Goal: Task Accomplishment & Management: Use online tool/utility

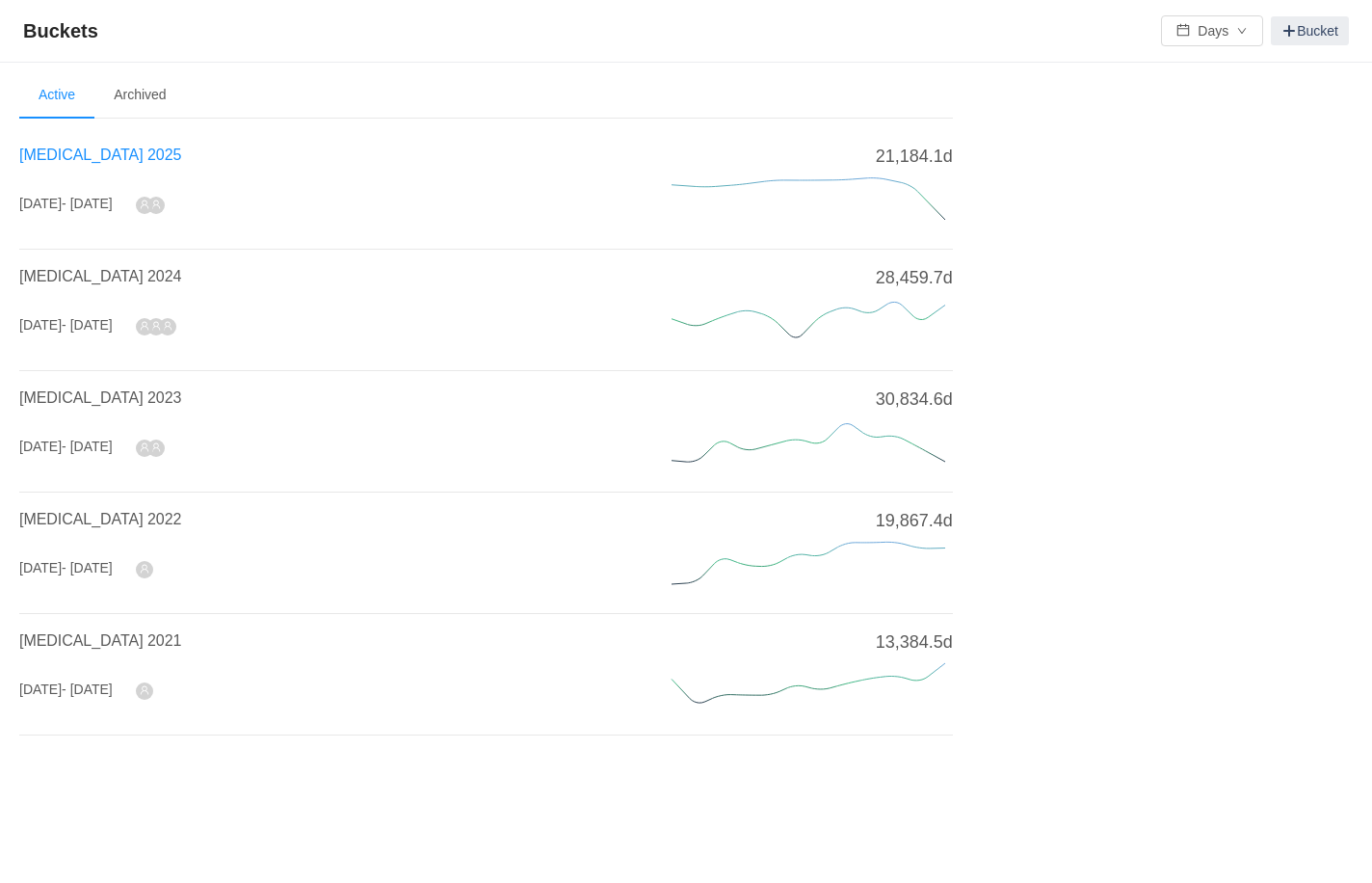
click at [68, 158] on span "[MEDICAL_DATA] 2025" at bounding box center [99, 155] width 162 height 17
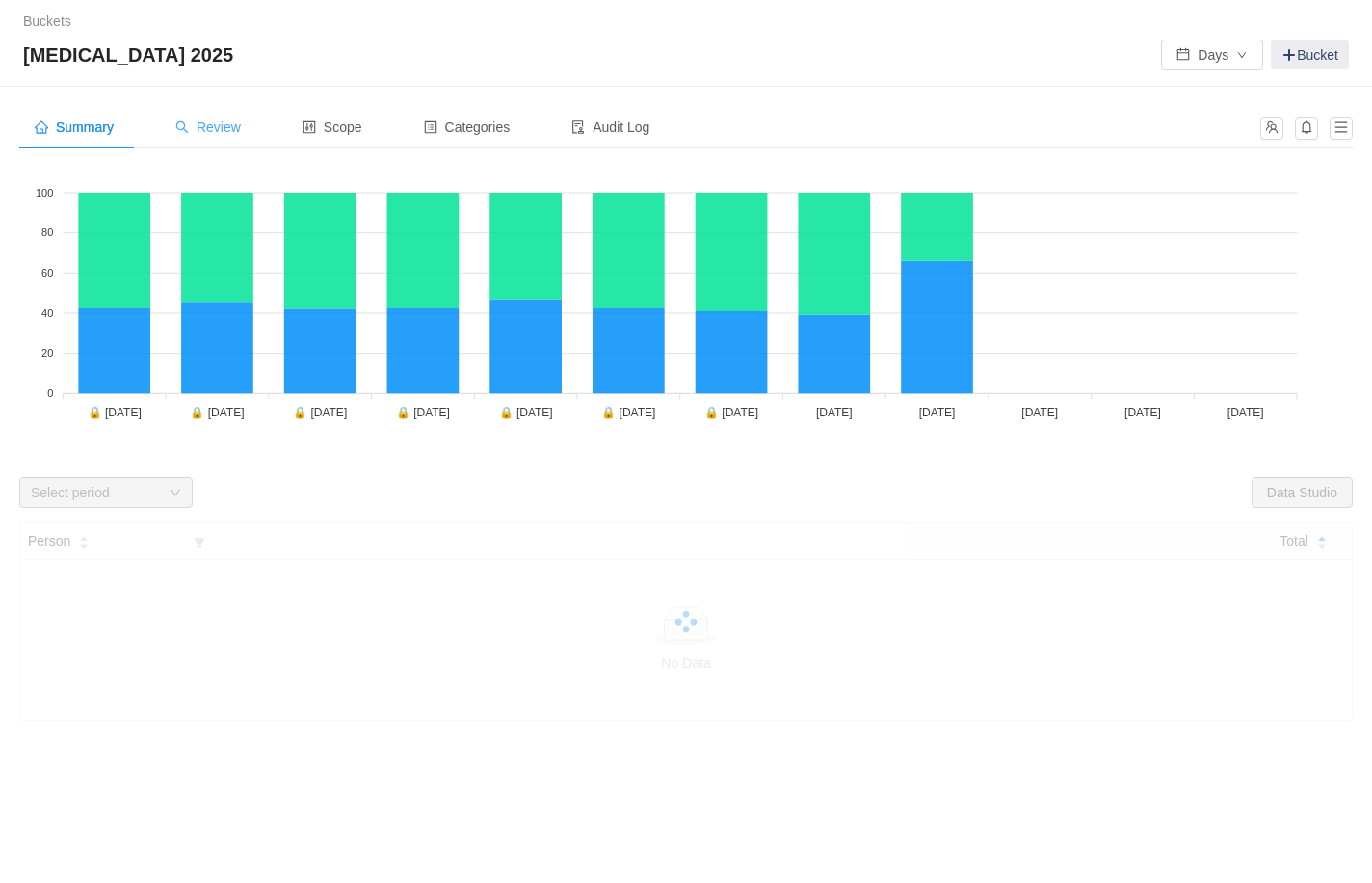
click at [218, 133] on span "Review" at bounding box center [208, 127] width 65 height 16
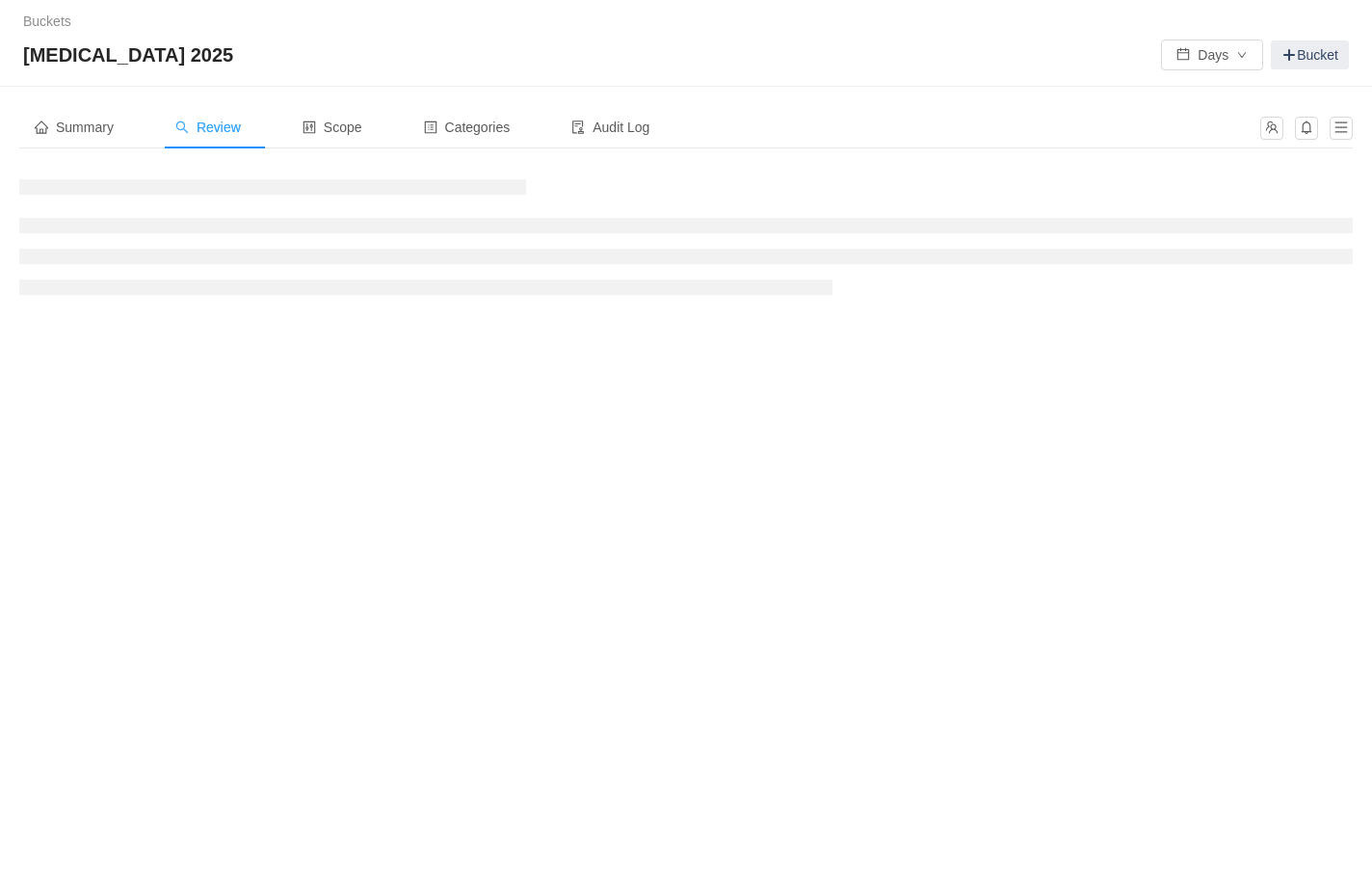
click at [229, 124] on span "Review" at bounding box center [208, 127] width 65 height 16
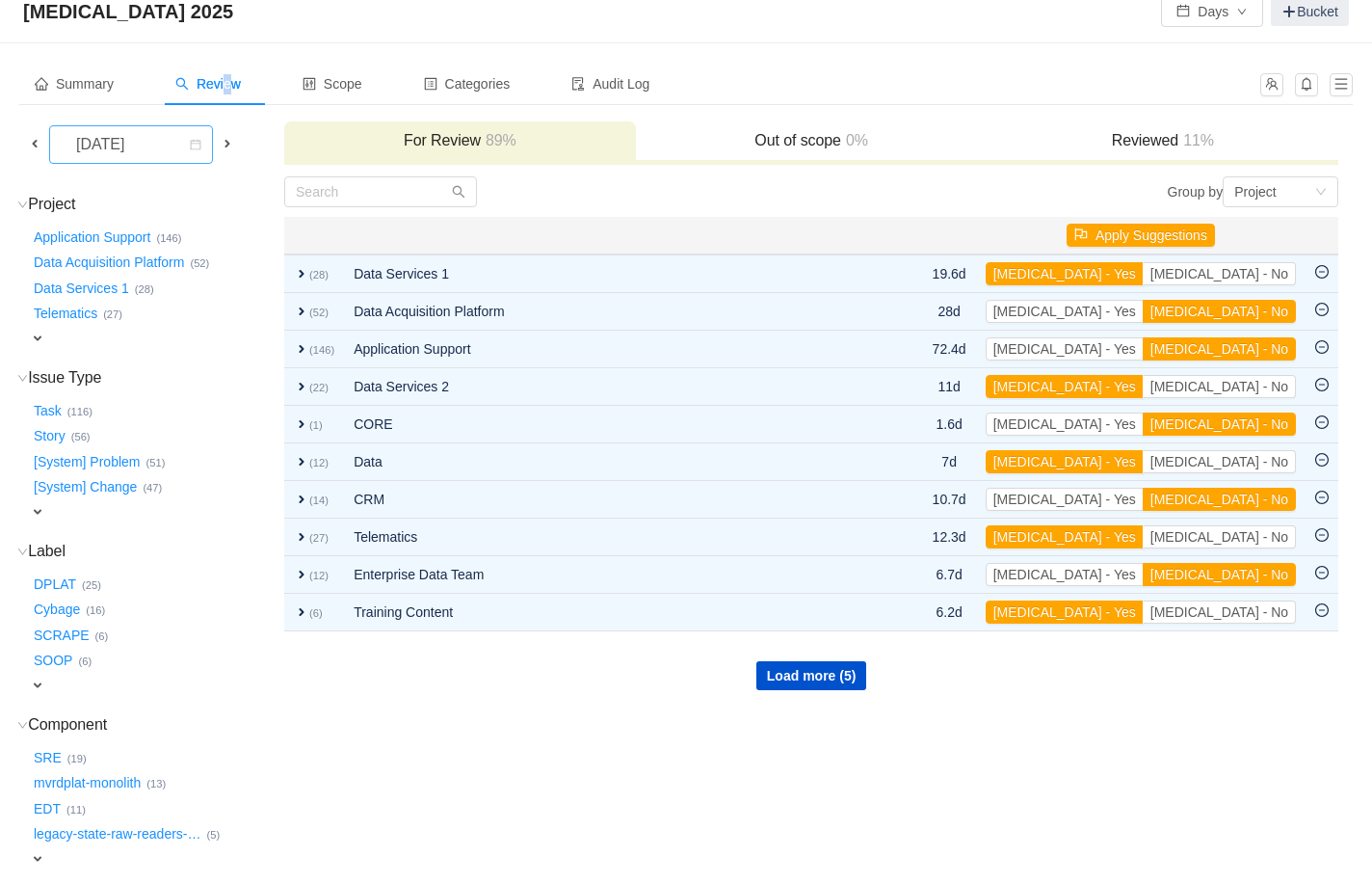
scroll to position [40, 0]
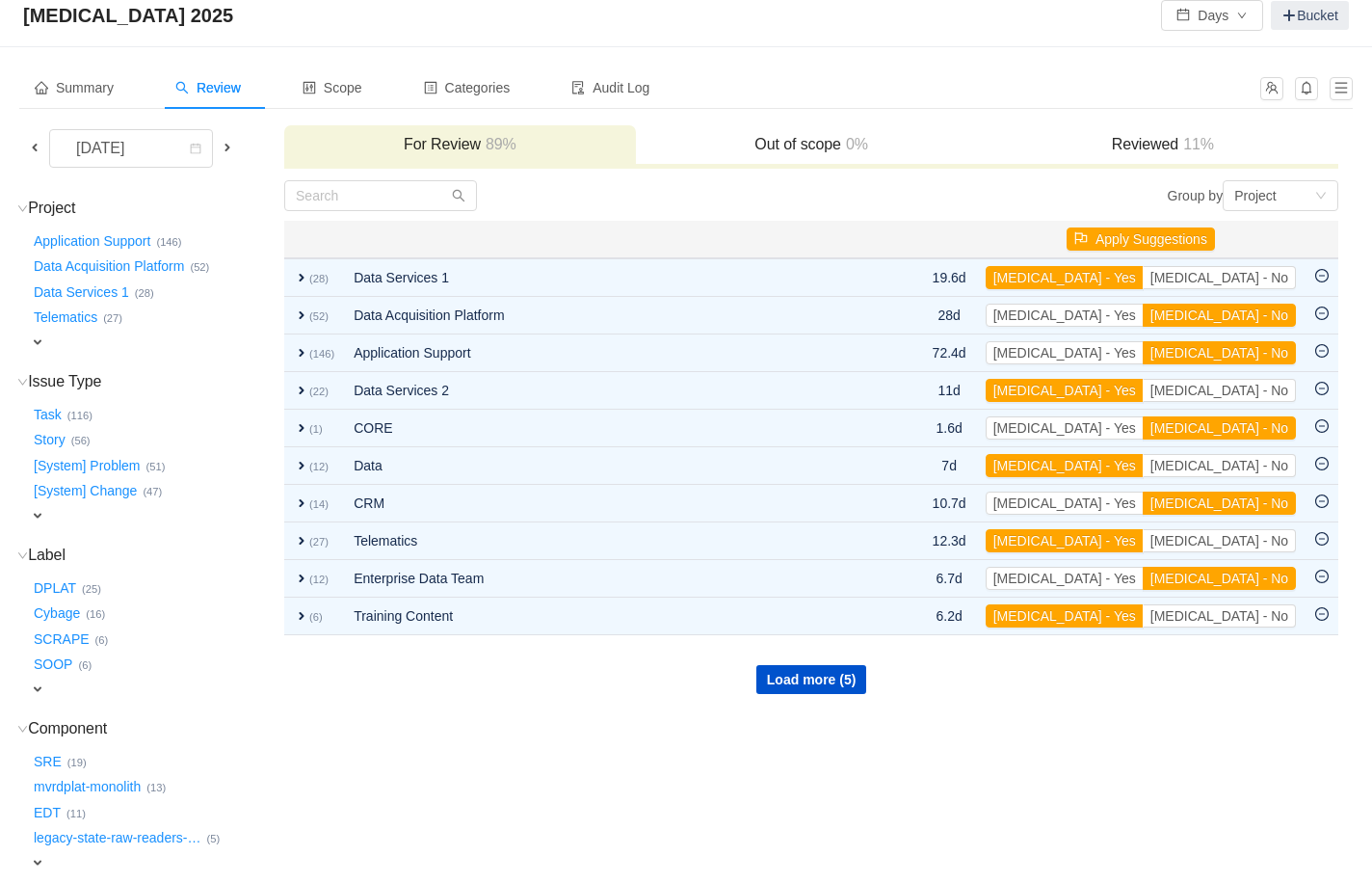
click at [38, 148] on span at bounding box center [35, 148] width 16 height 16
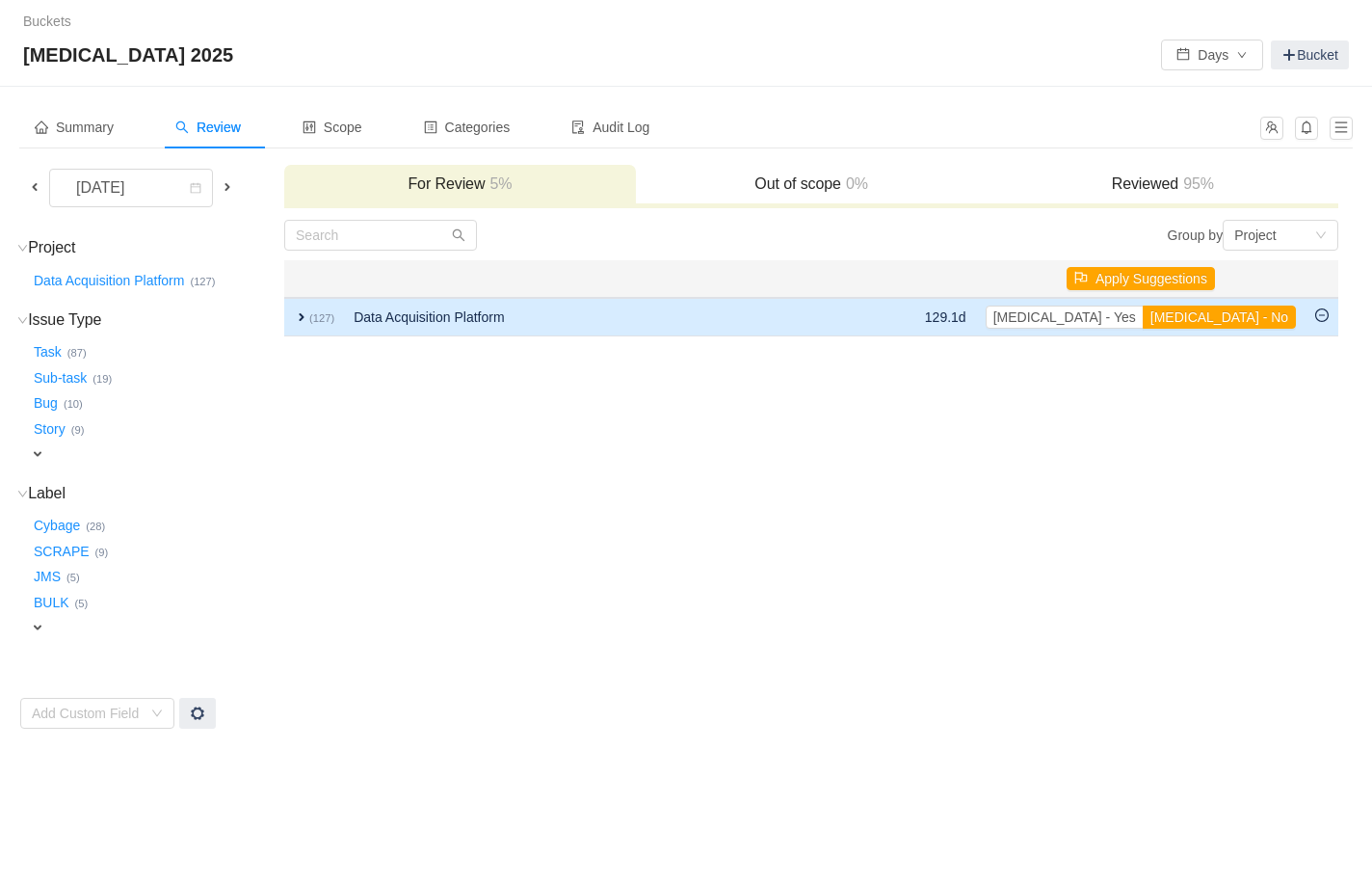
click at [471, 320] on td "Data Acquisition Platform" at bounding box center [600, 316] width 513 height 39
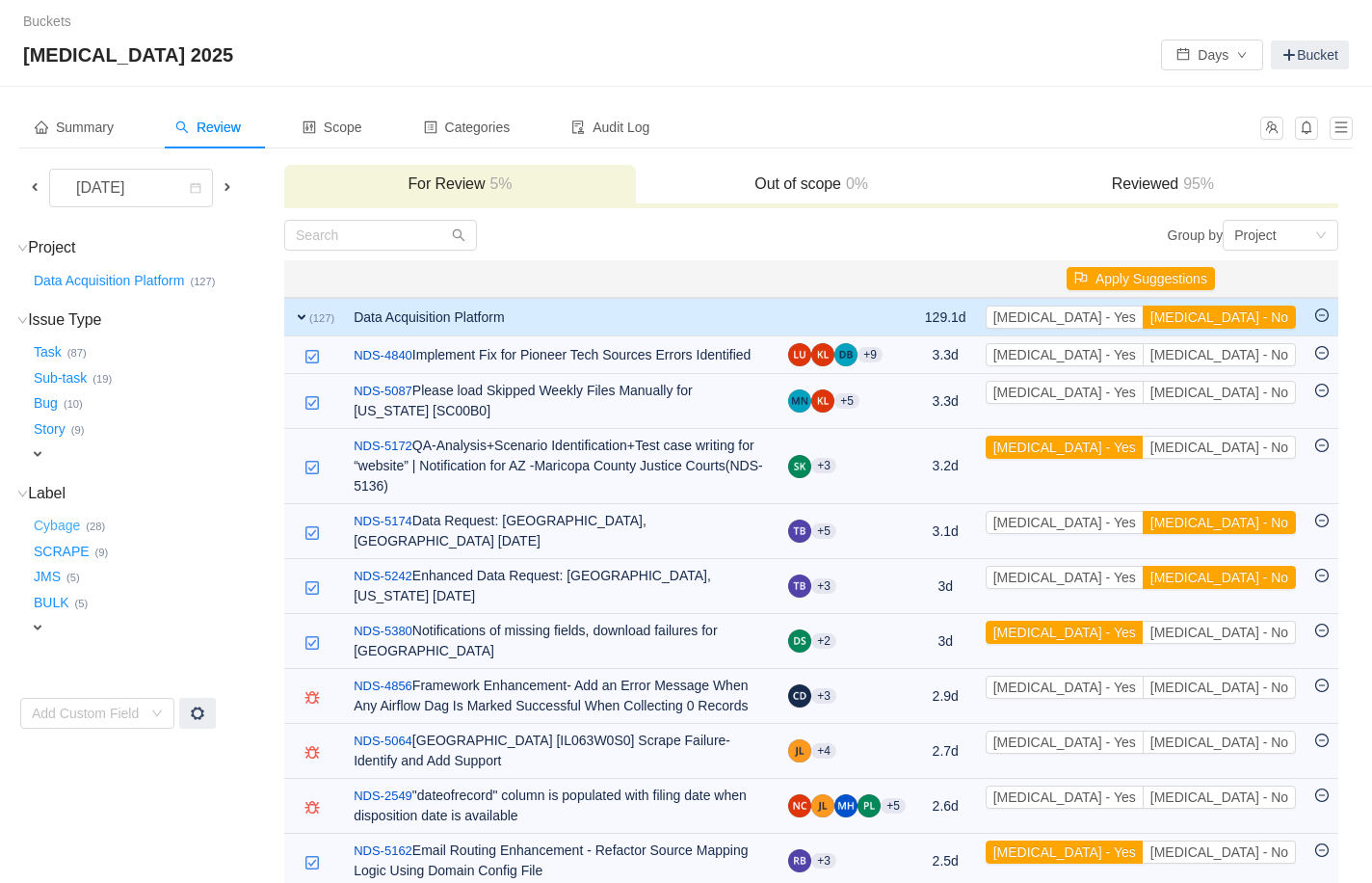
click at [72, 526] on button "Cybage …" at bounding box center [58, 526] width 56 height 31
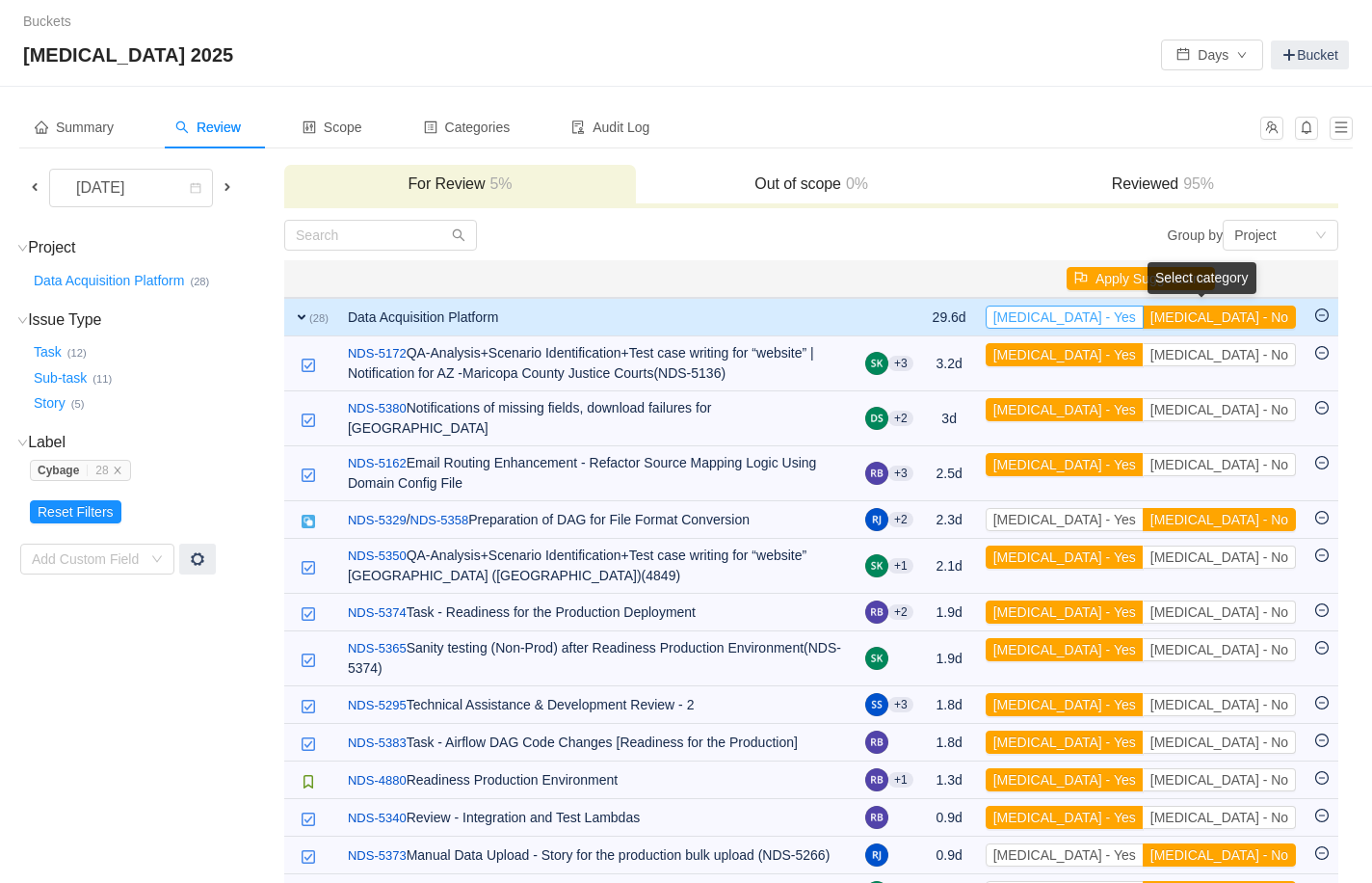
click at [993, 318] on button "[MEDICAL_DATA] - Yes" at bounding box center [1064, 316] width 158 height 23
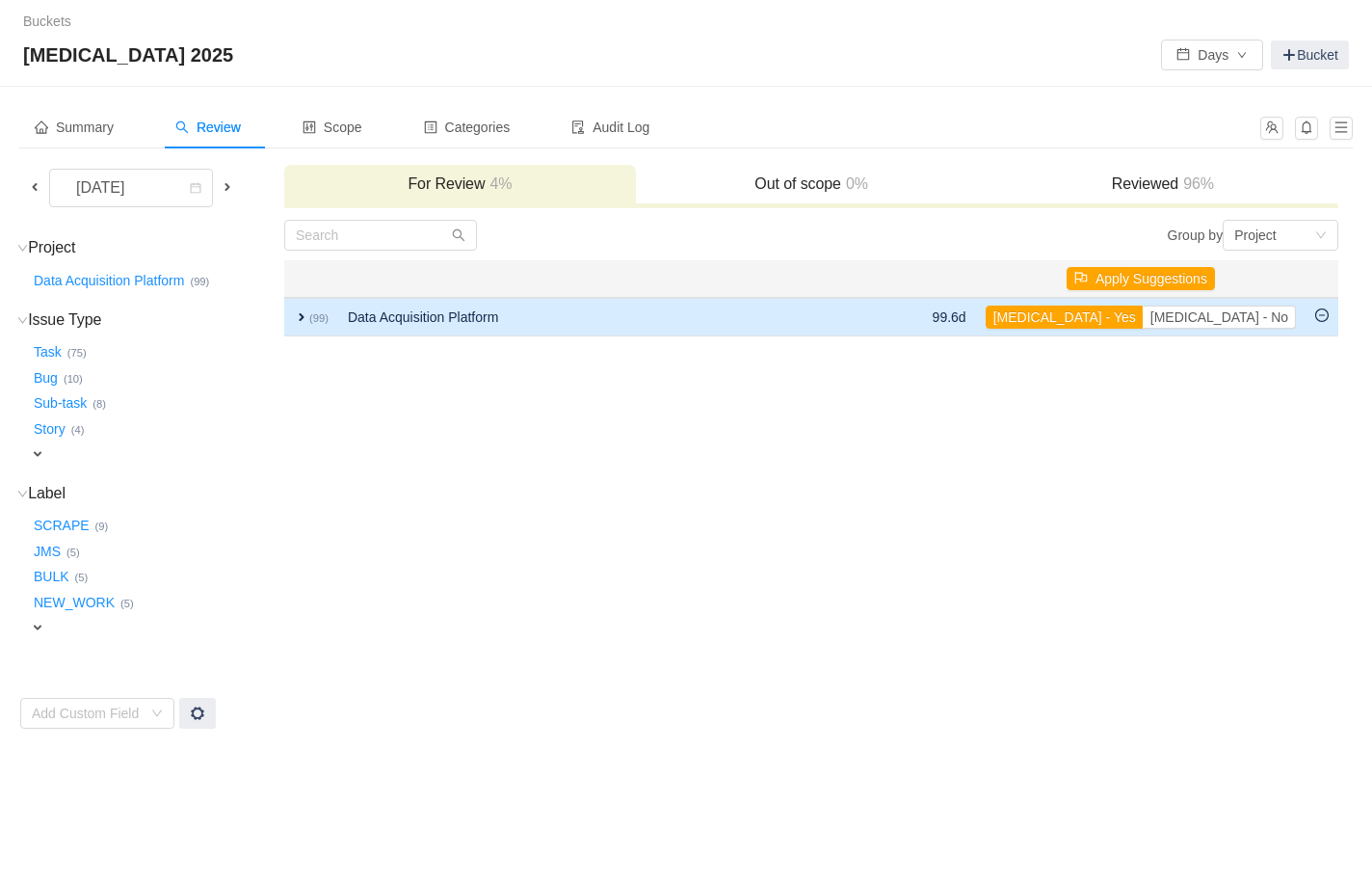
click at [306, 320] on span "expand" at bounding box center [302, 317] width 16 height 16
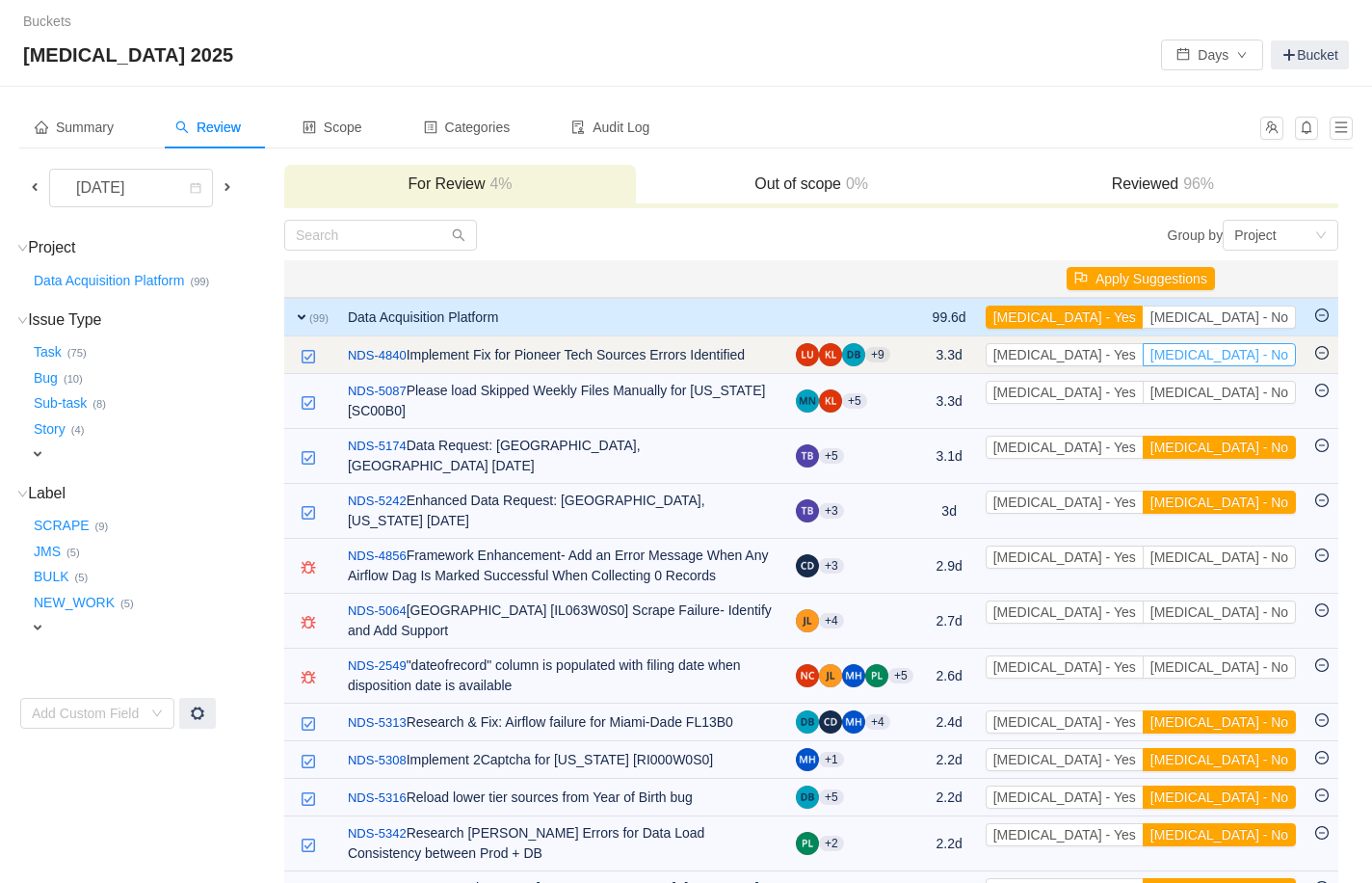
click at [993, 359] on button "[MEDICAL_DATA] - No" at bounding box center [1219, 354] width 153 height 23
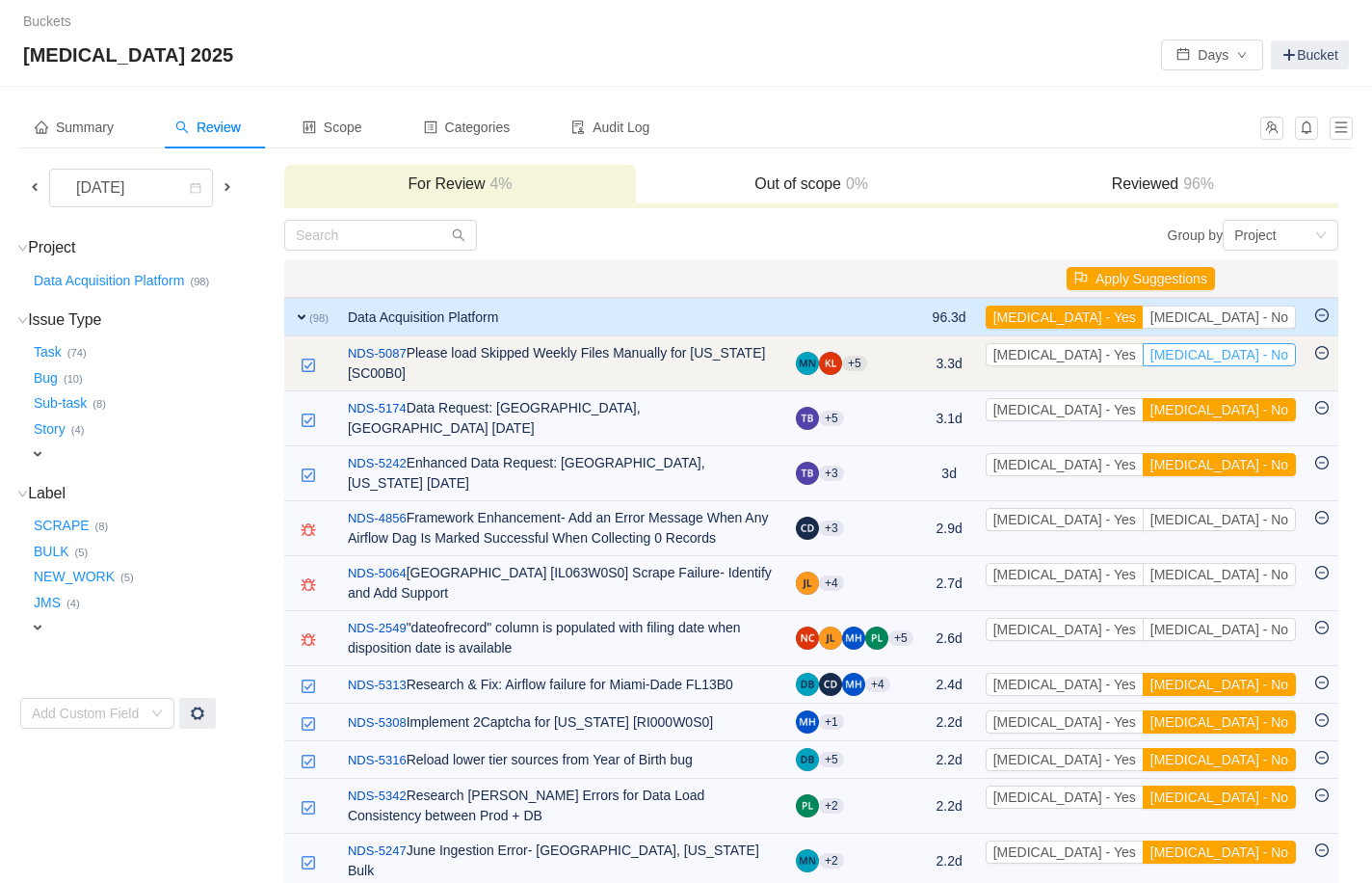
click at [993, 356] on button "[MEDICAL_DATA] - No" at bounding box center [1219, 354] width 153 height 23
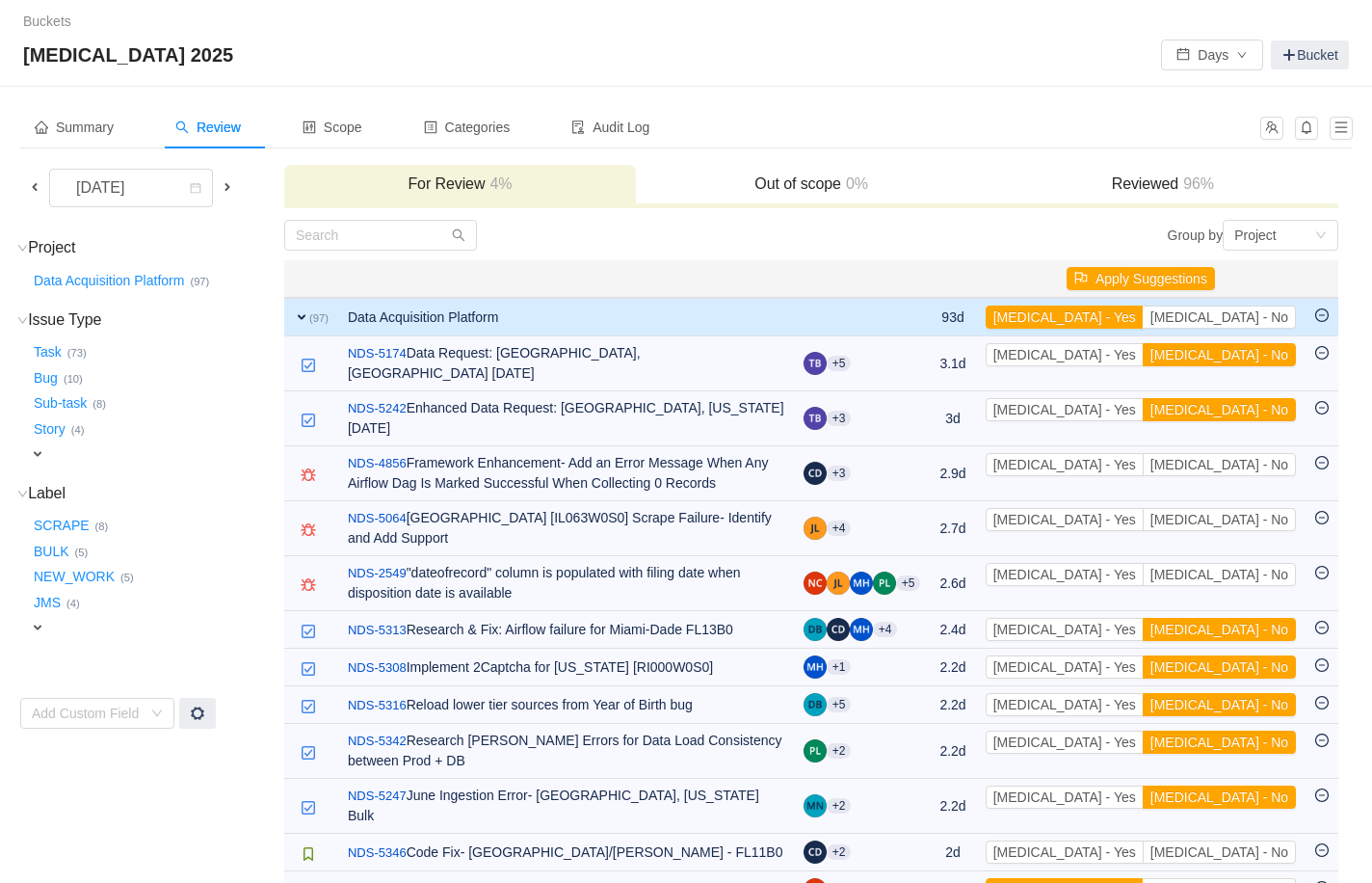
click at [993, 356] on button "[MEDICAL_DATA] - No" at bounding box center [1219, 354] width 153 height 23
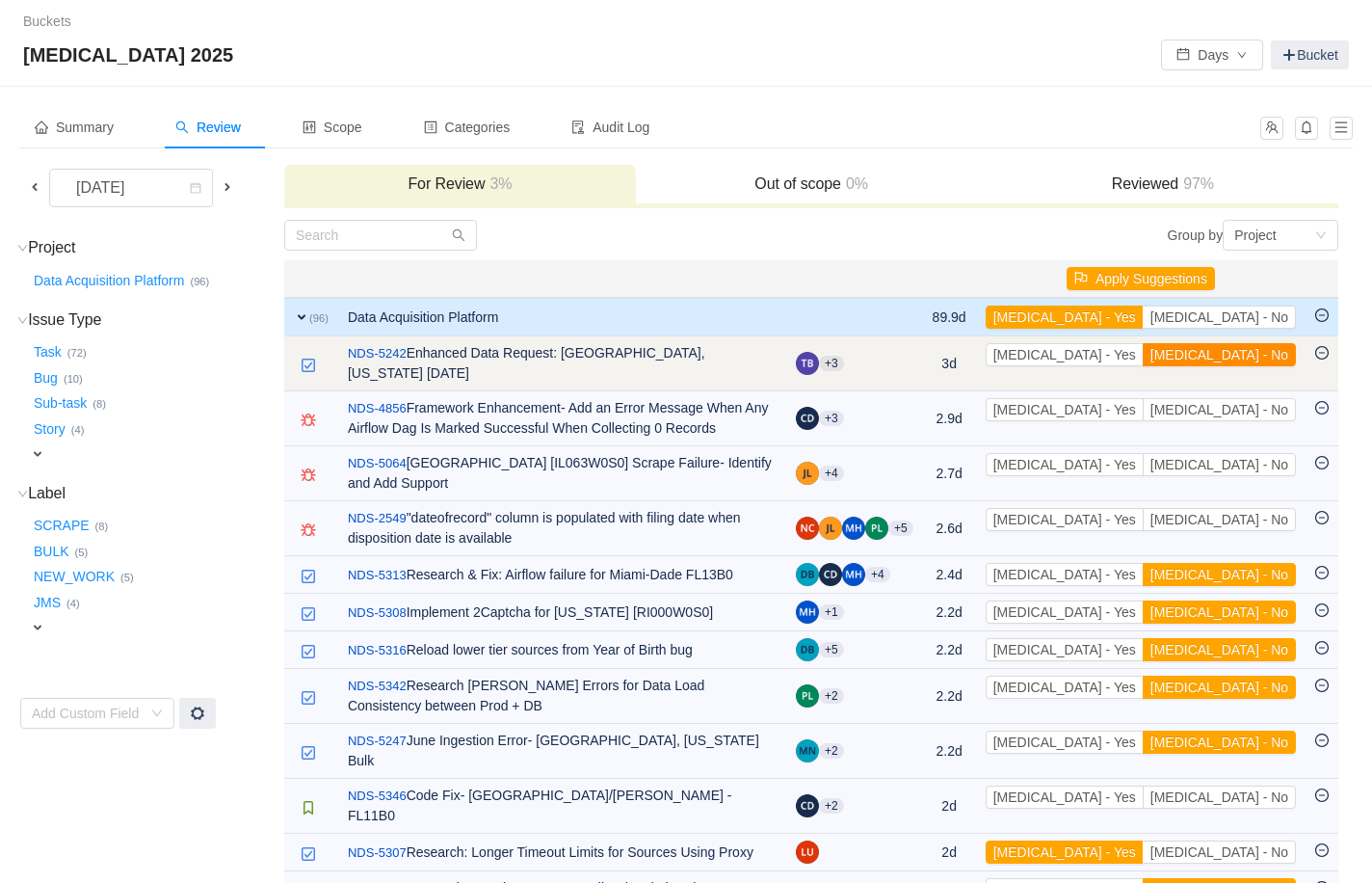
click at [993, 356] on button "[MEDICAL_DATA] - No" at bounding box center [1219, 354] width 153 height 23
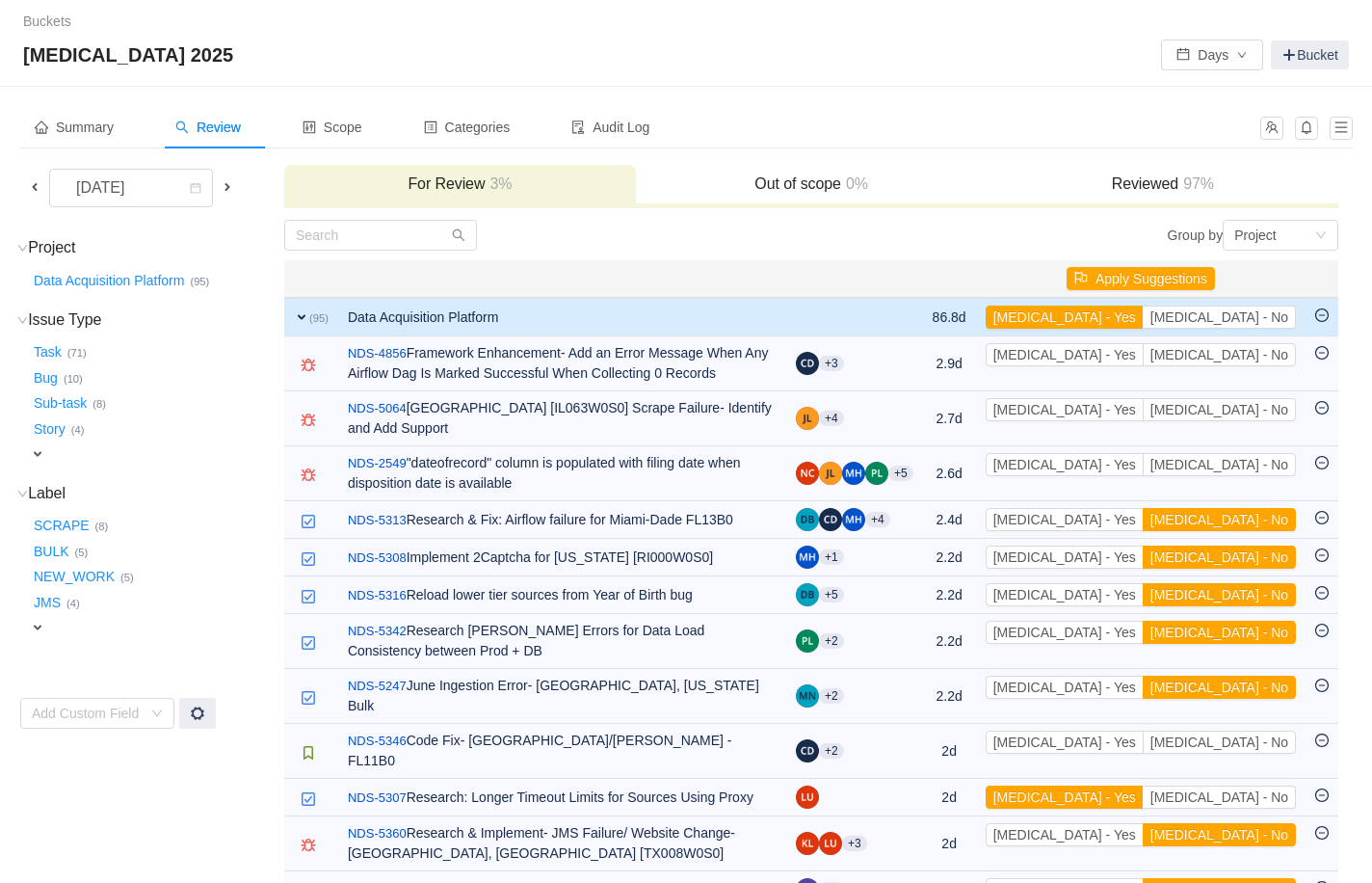
click at [993, 356] on button "[MEDICAL_DATA] - No" at bounding box center [1219, 354] width 153 height 23
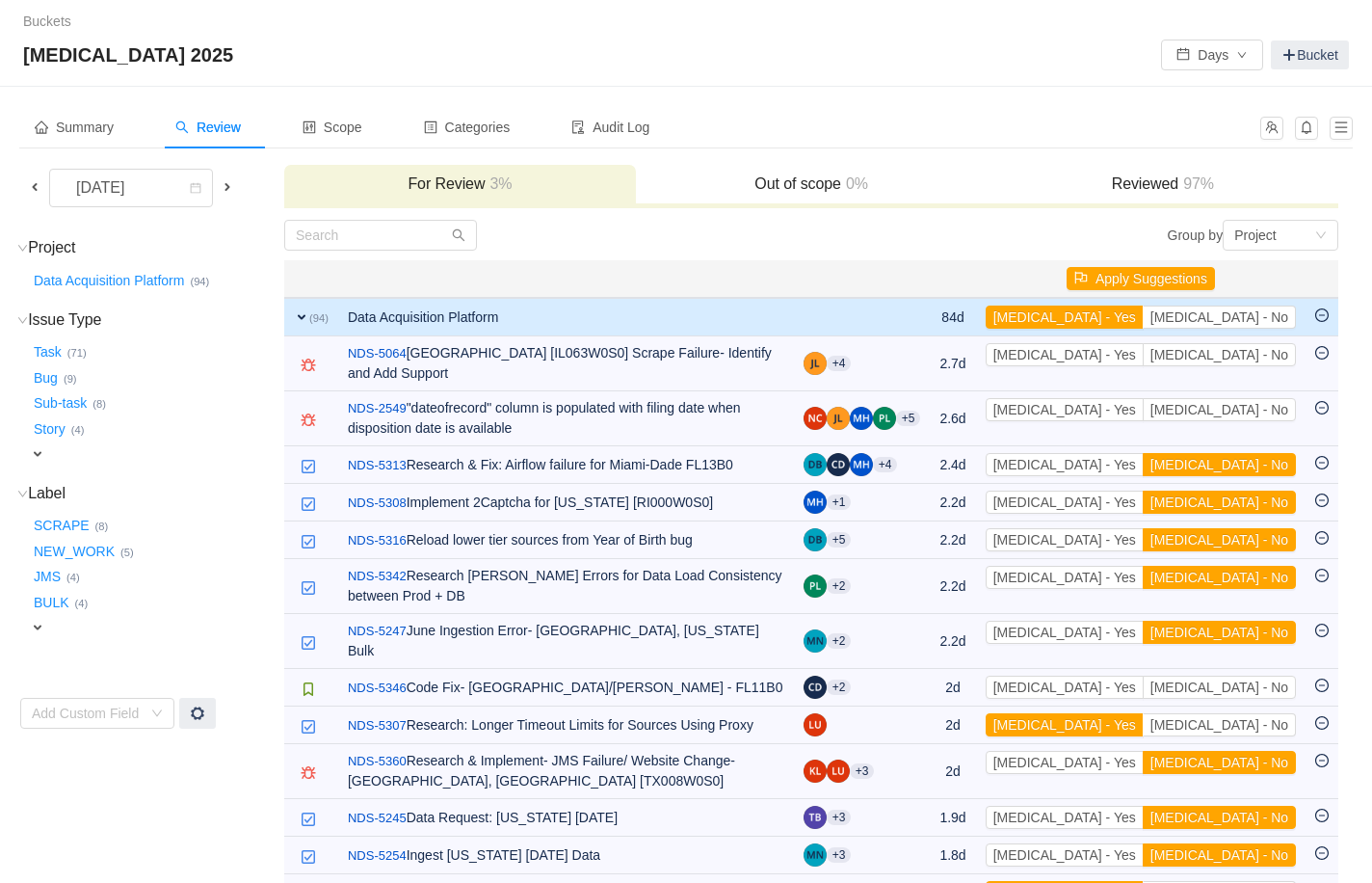
click at [993, 356] on button "[MEDICAL_DATA] - No" at bounding box center [1219, 354] width 153 height 23
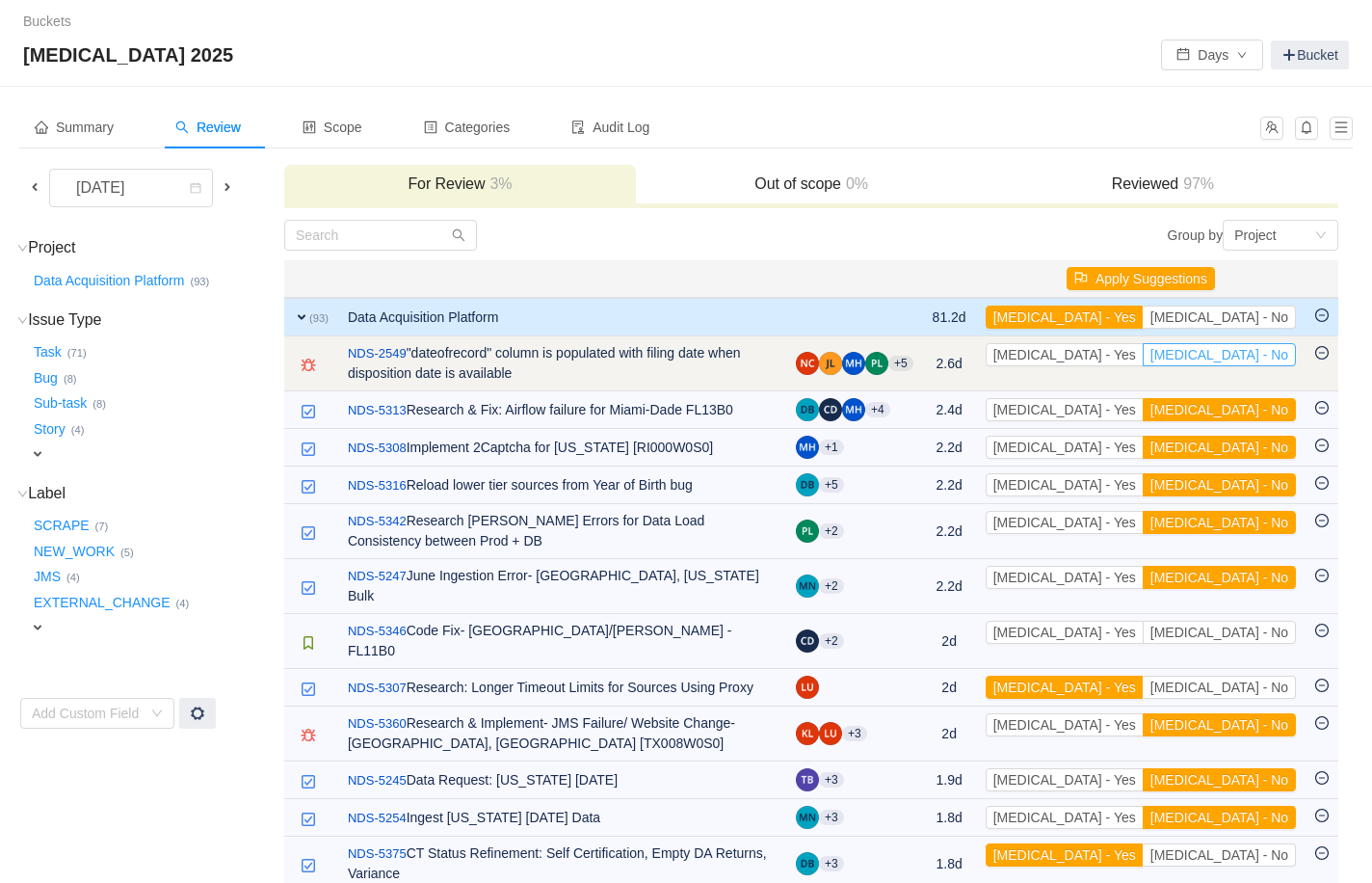
click at [993, 361] on button "[MEDICAL_DATA] - No" at bounding box center [1219, 354] width 153 height 23
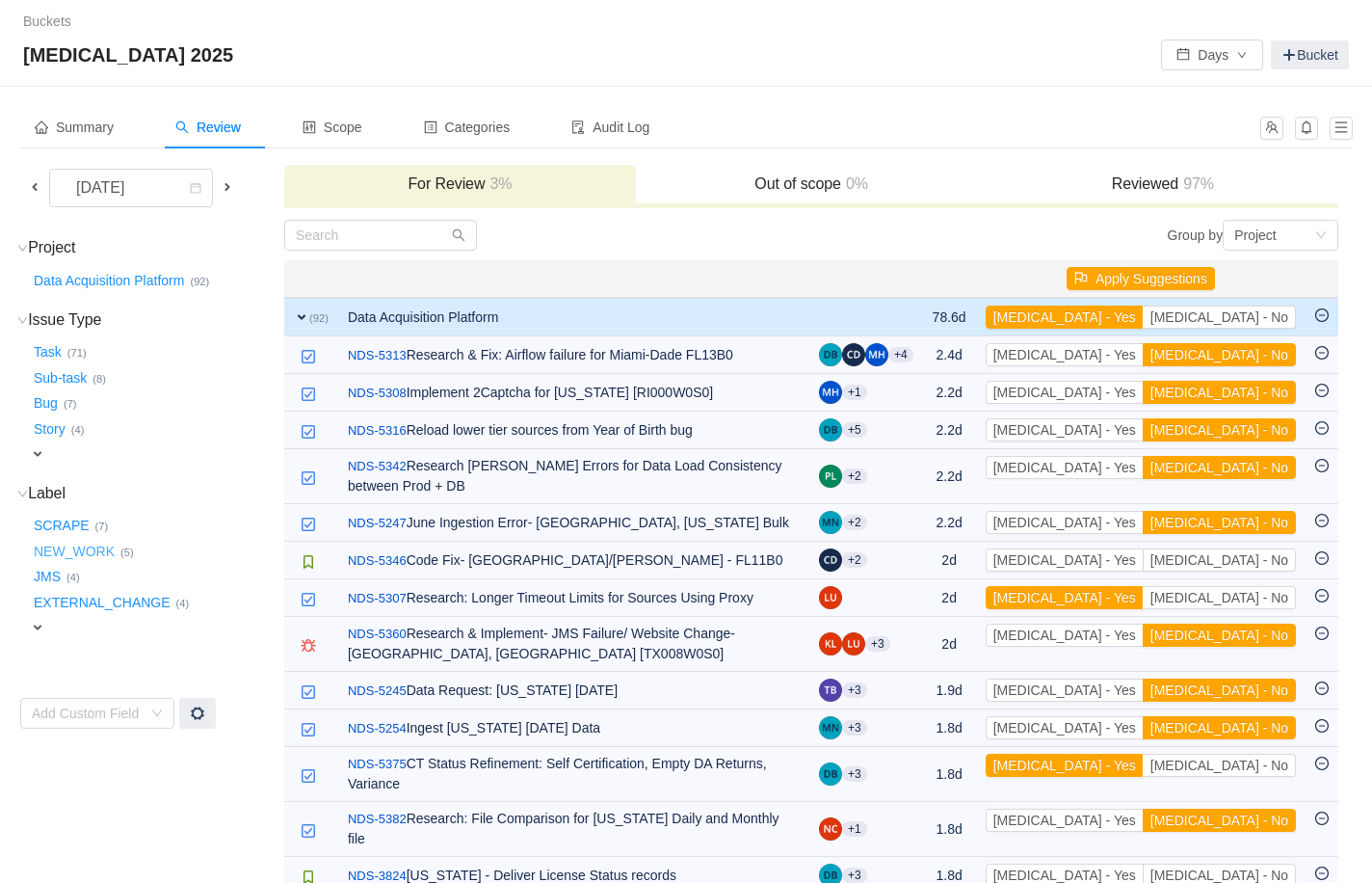
click at [74, 548] on button "NEW_WORK …" at bounding box center [74, 551] width 90 height 31
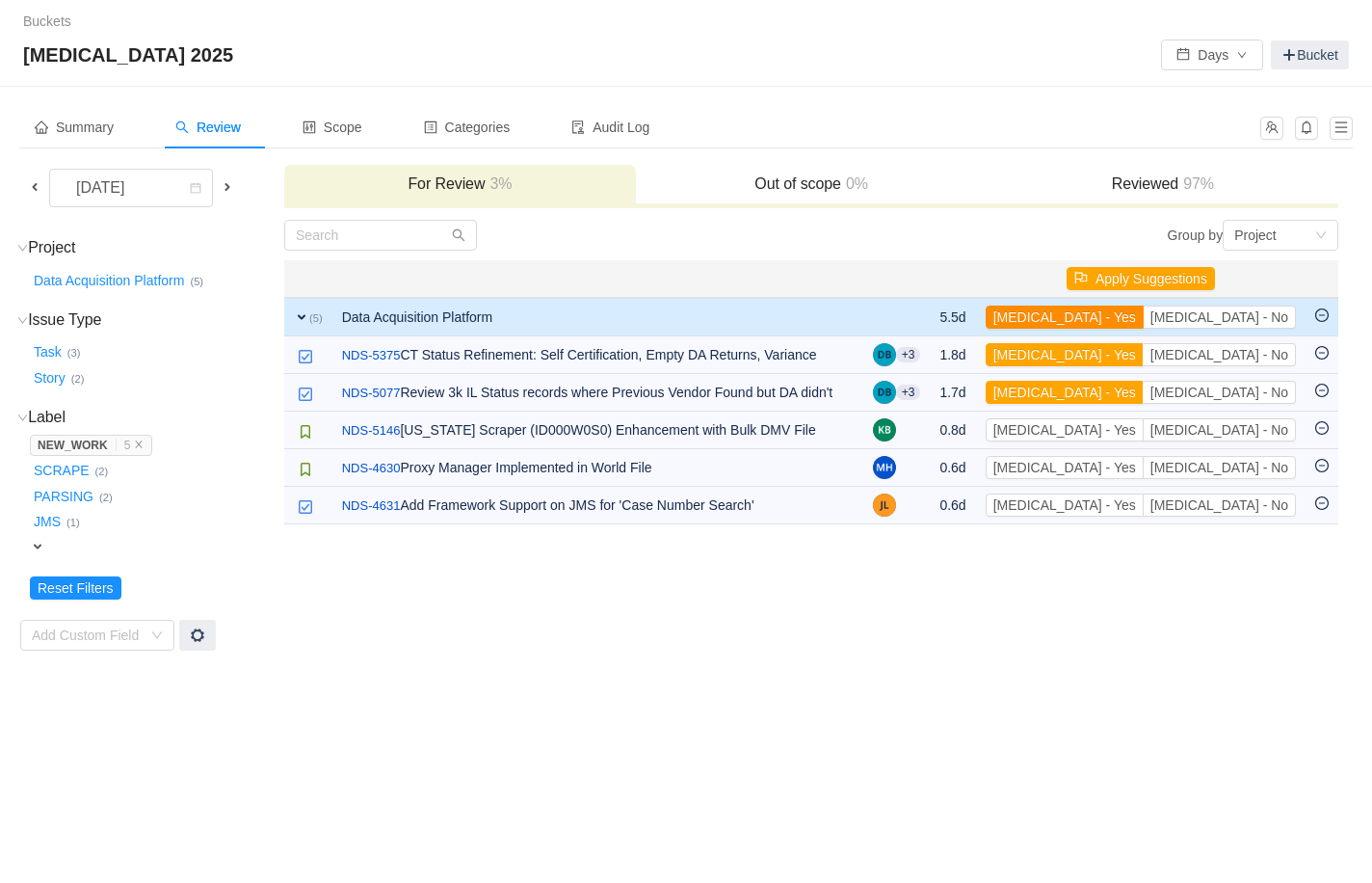
click at [993, 317] on button "[MEDICAL_DATA] - Yes" at bounding box center [1064, 316] width 158 height 23
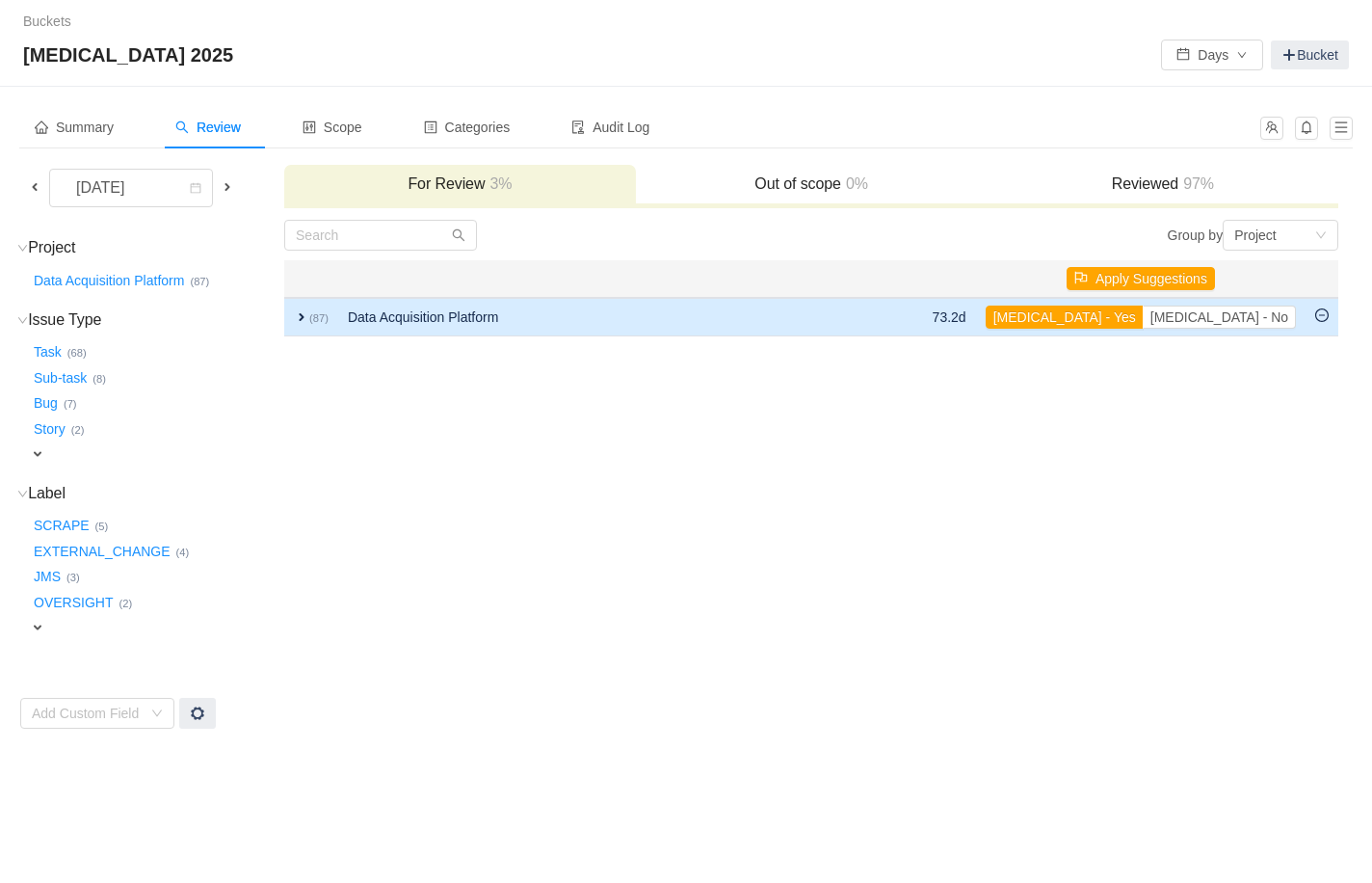
click at [307, 315] on span "expand" at bounding box center [302, 317] width 16 height 16
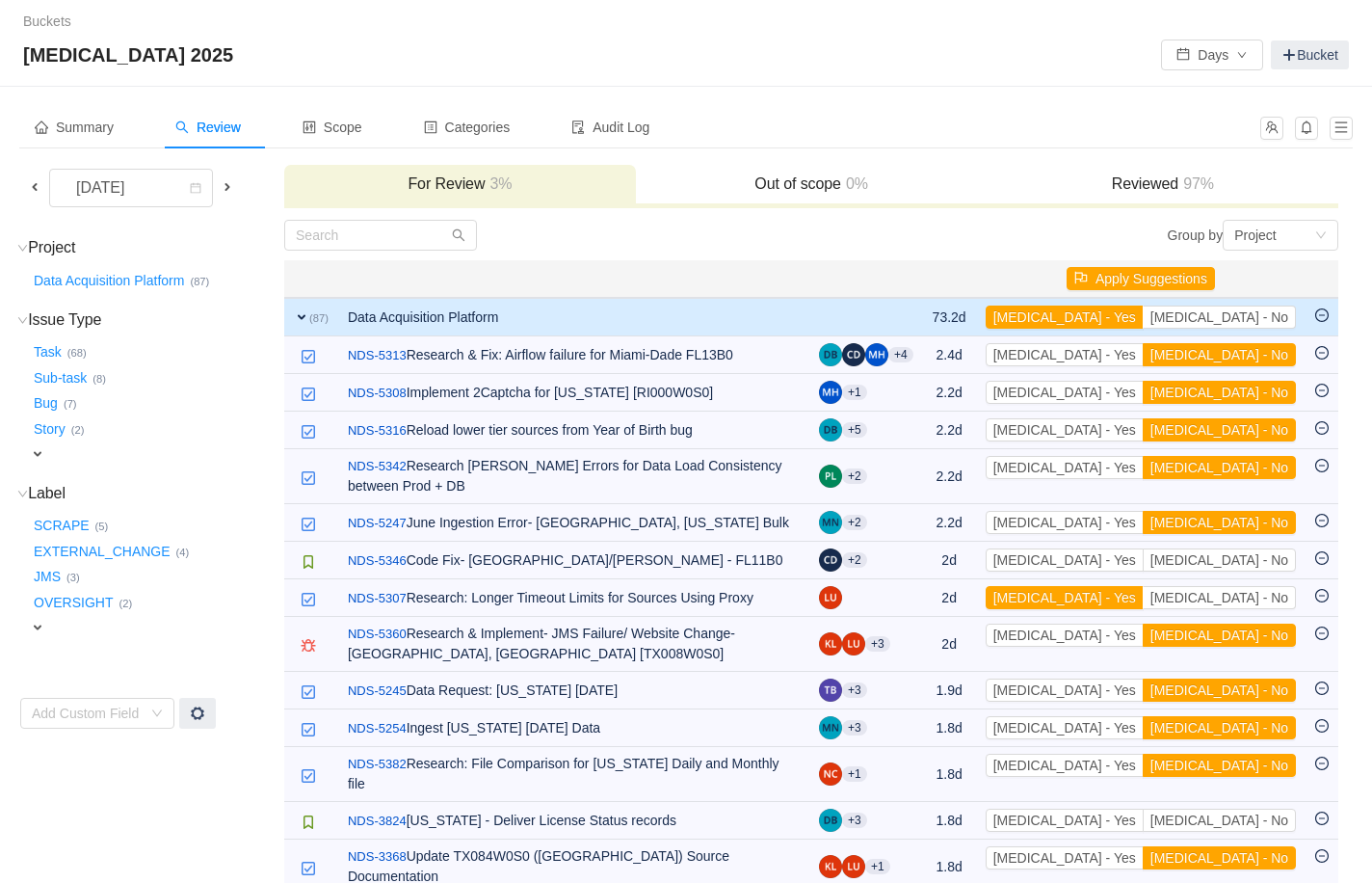
click at [37, 622] on span "expand" at bounding box center [38, 628] width 16 height 16
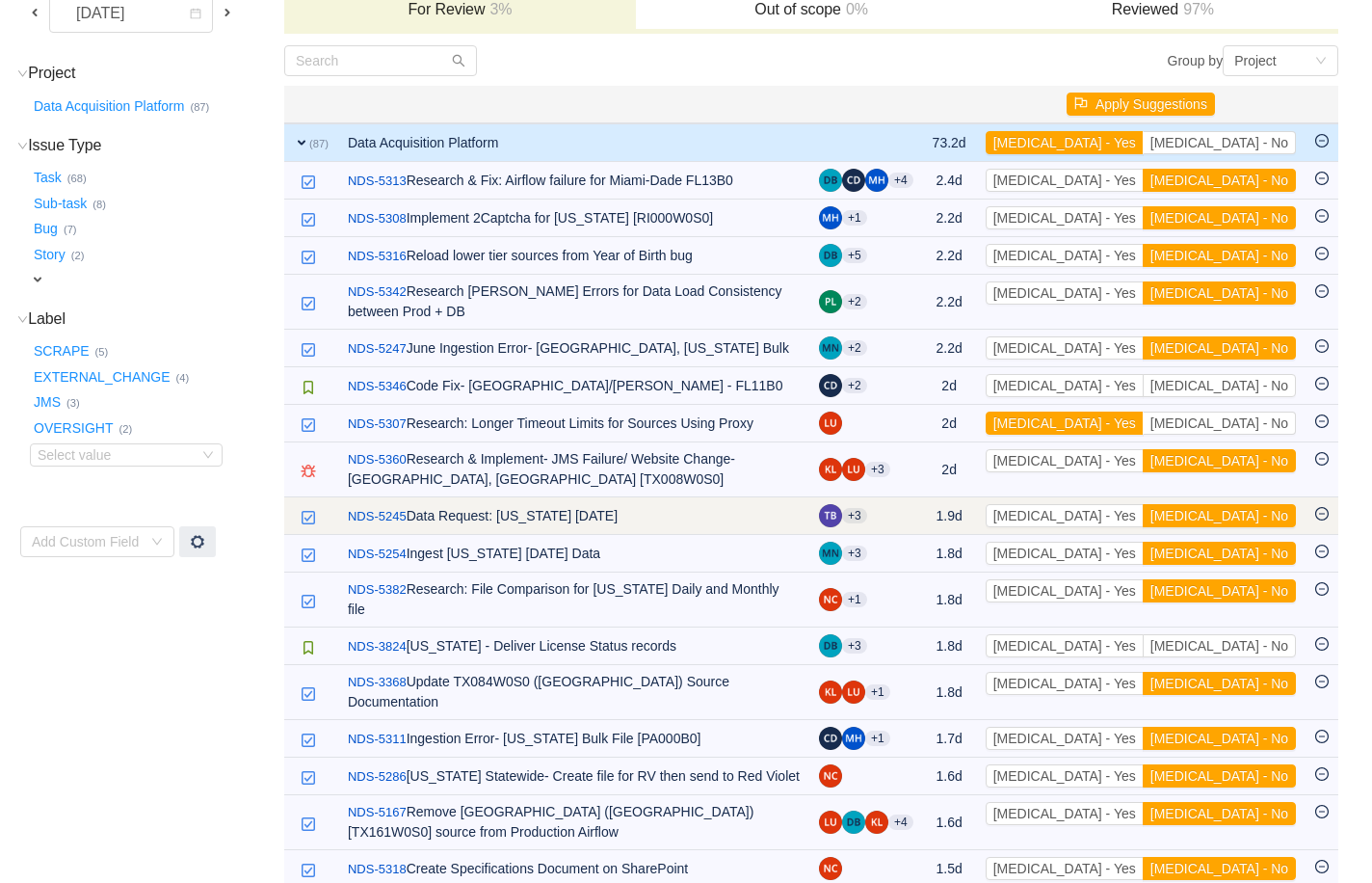
scroll to position [179, 0]
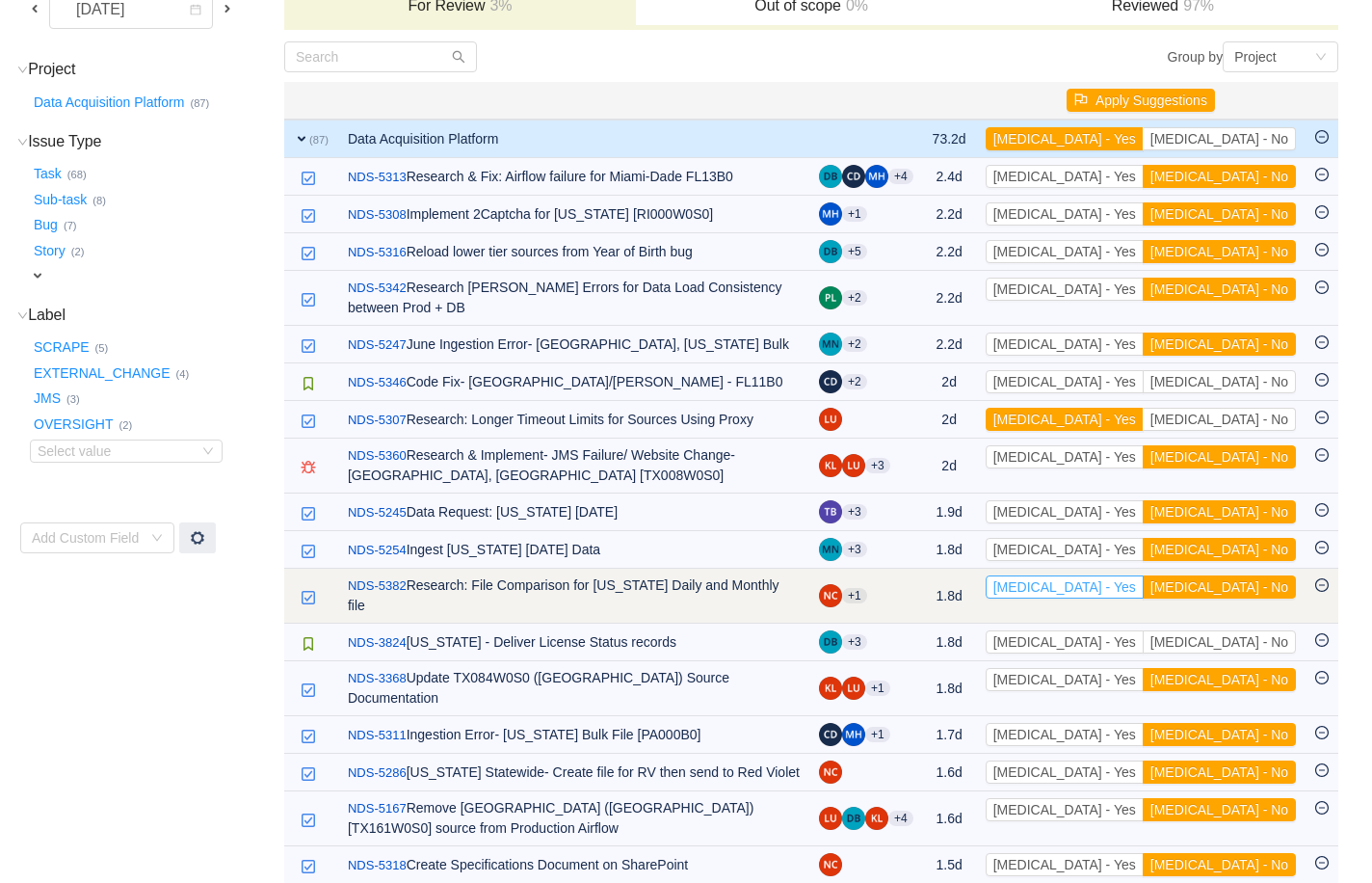
click at [993, 579] on button "[MEDICAL_DATA] - Yes" at bounding box center [1064, 586] width 158 height 23
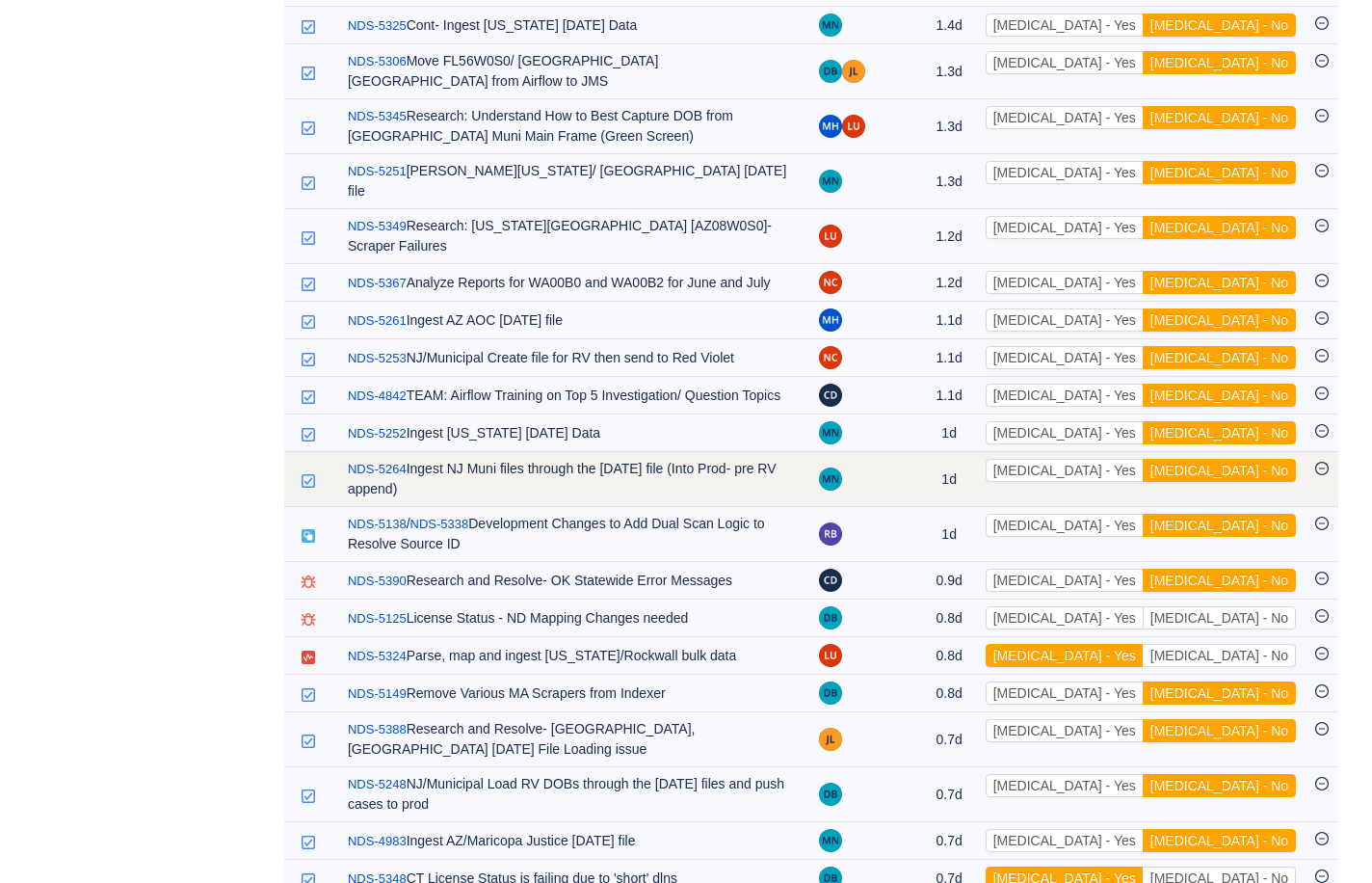
scroll to position [1131, 0]
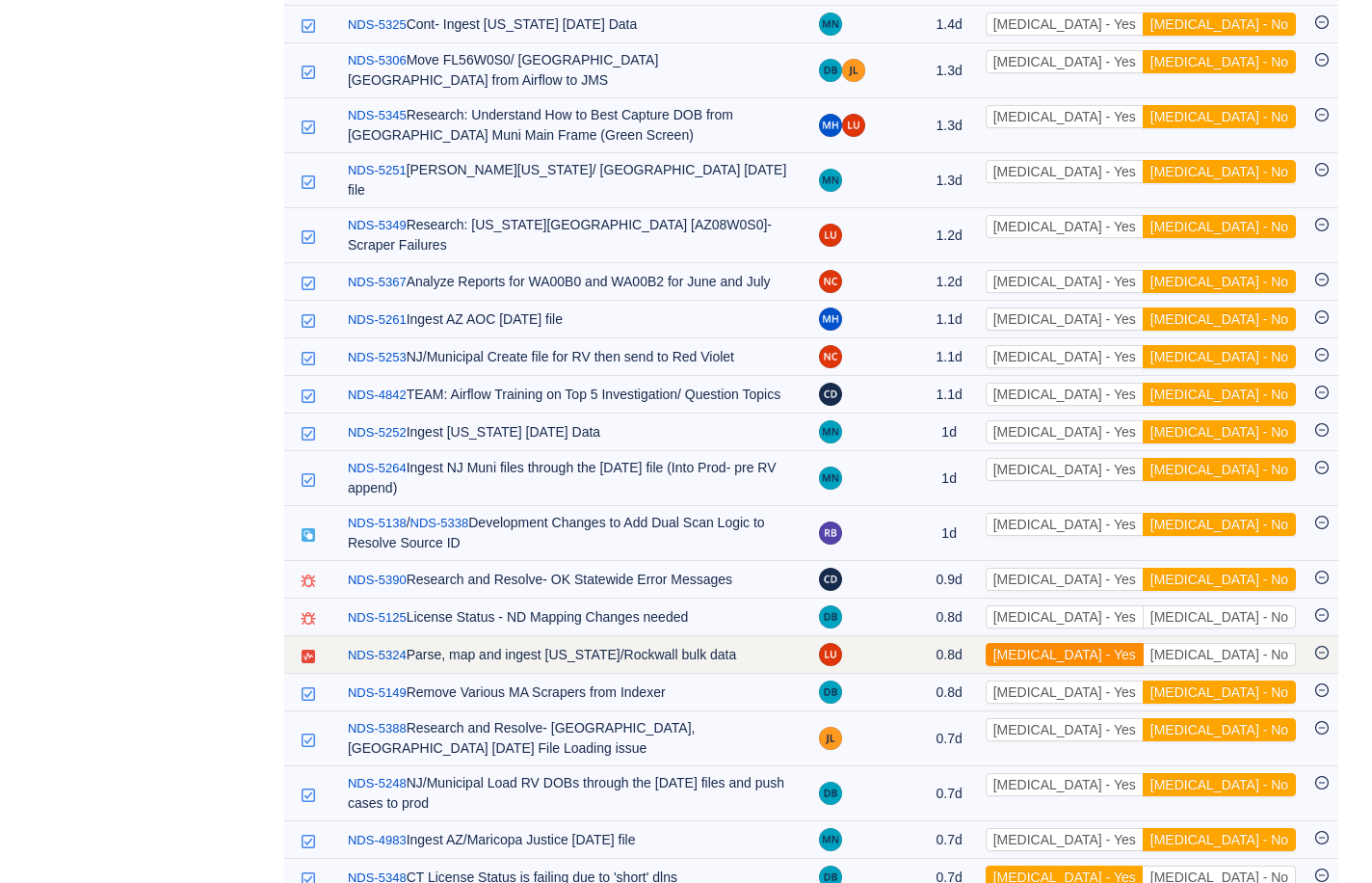
click at [993, 643] on button "[MEDICAL_DATA] - Yes" at bounding box center [1064, 654] width 158 height 23
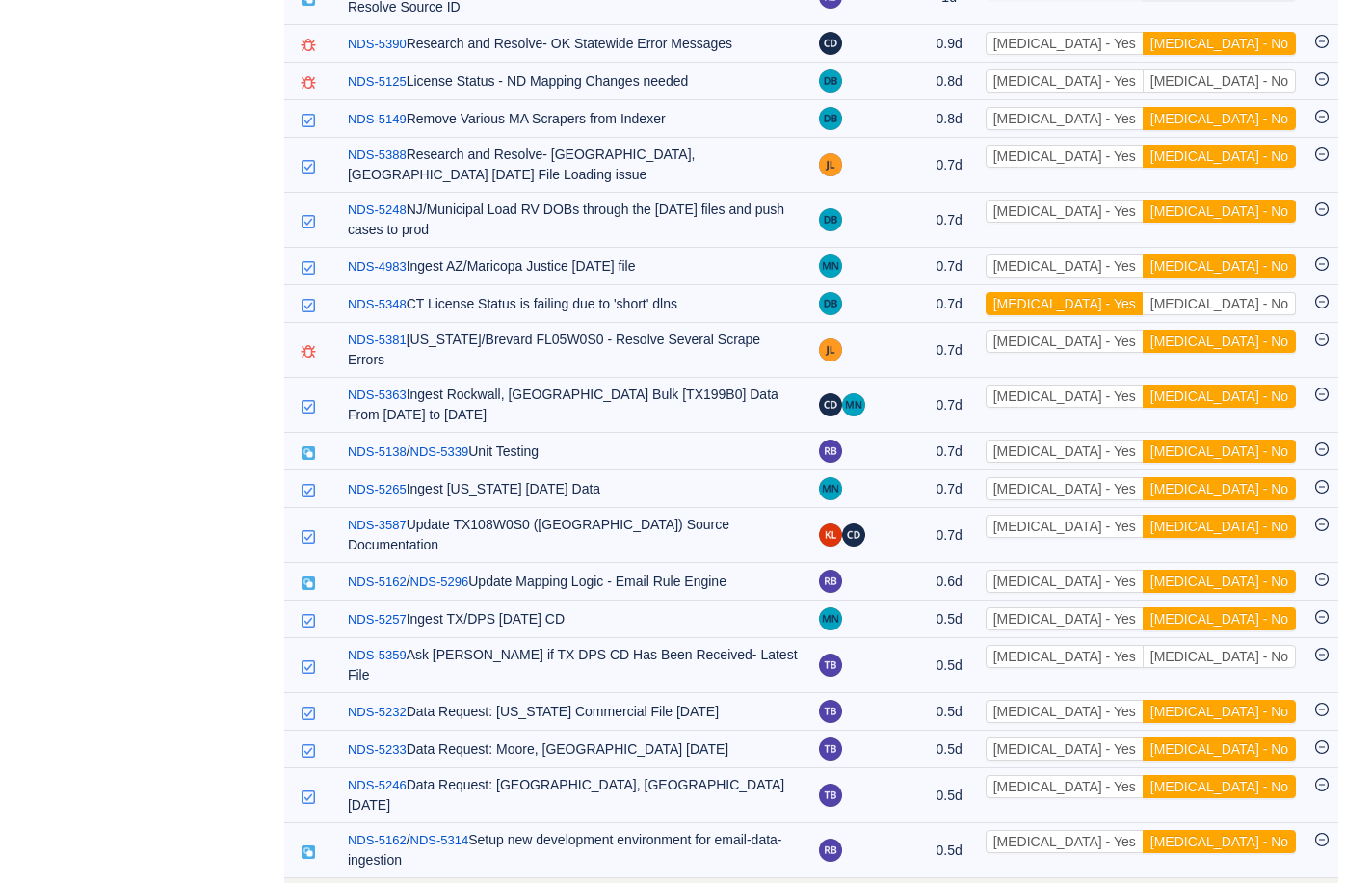
scroll to position [1671, 0]
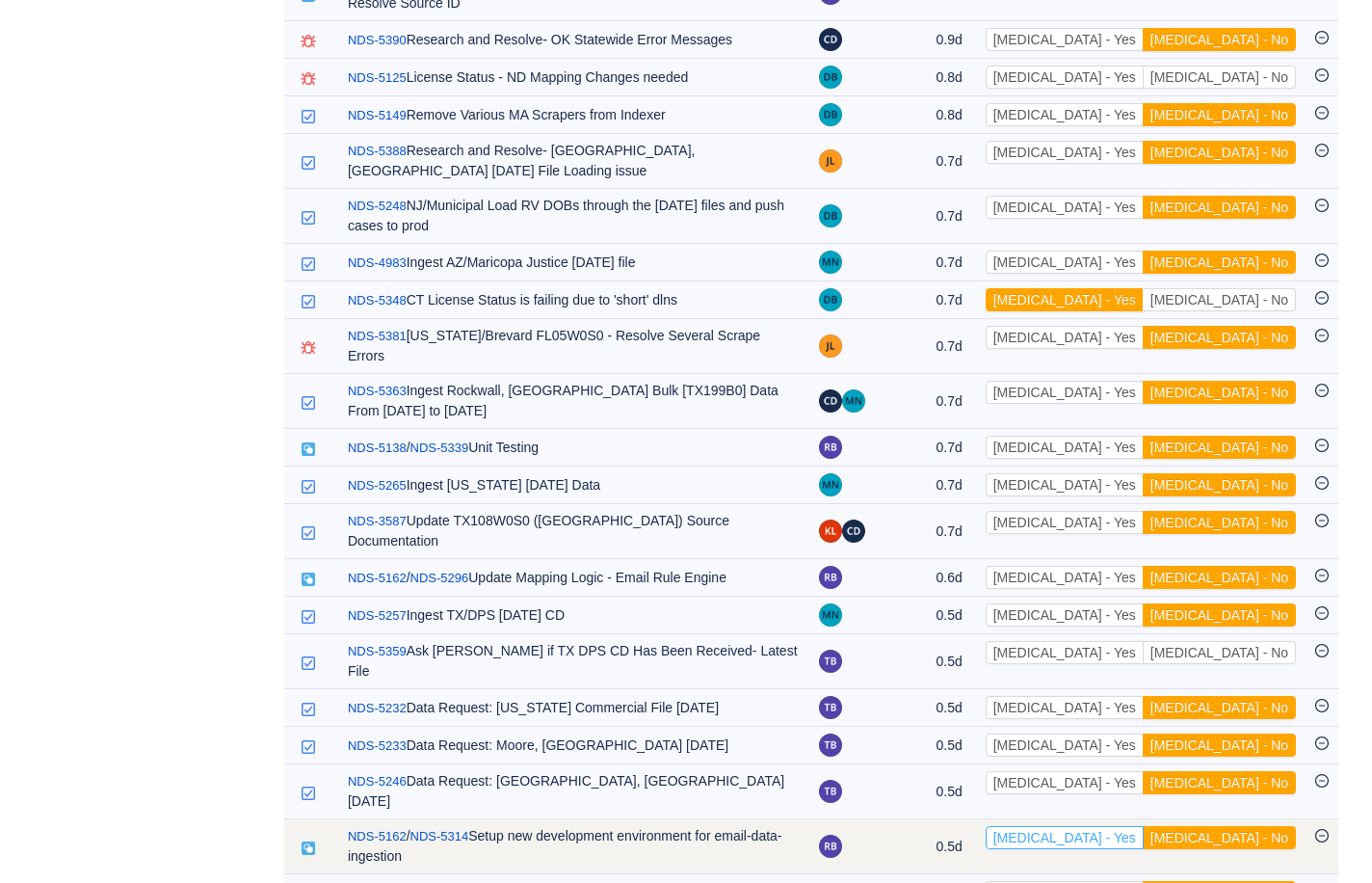
click at [993, 700] on button "[MEDICAL_DATA] - Yes" at bounding box center [1064, 837] width 158 height 23
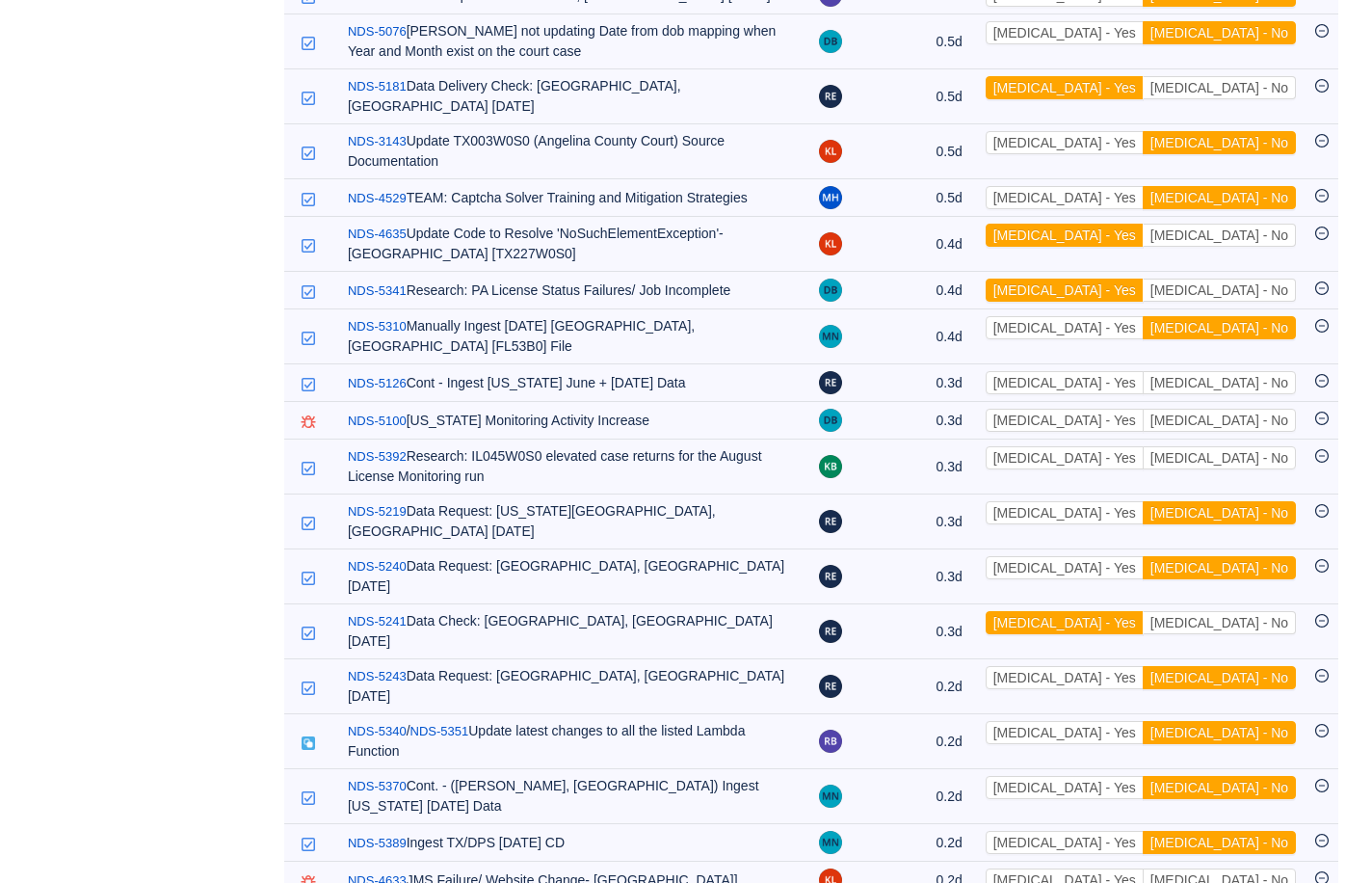
scroll to position [2572, 0]
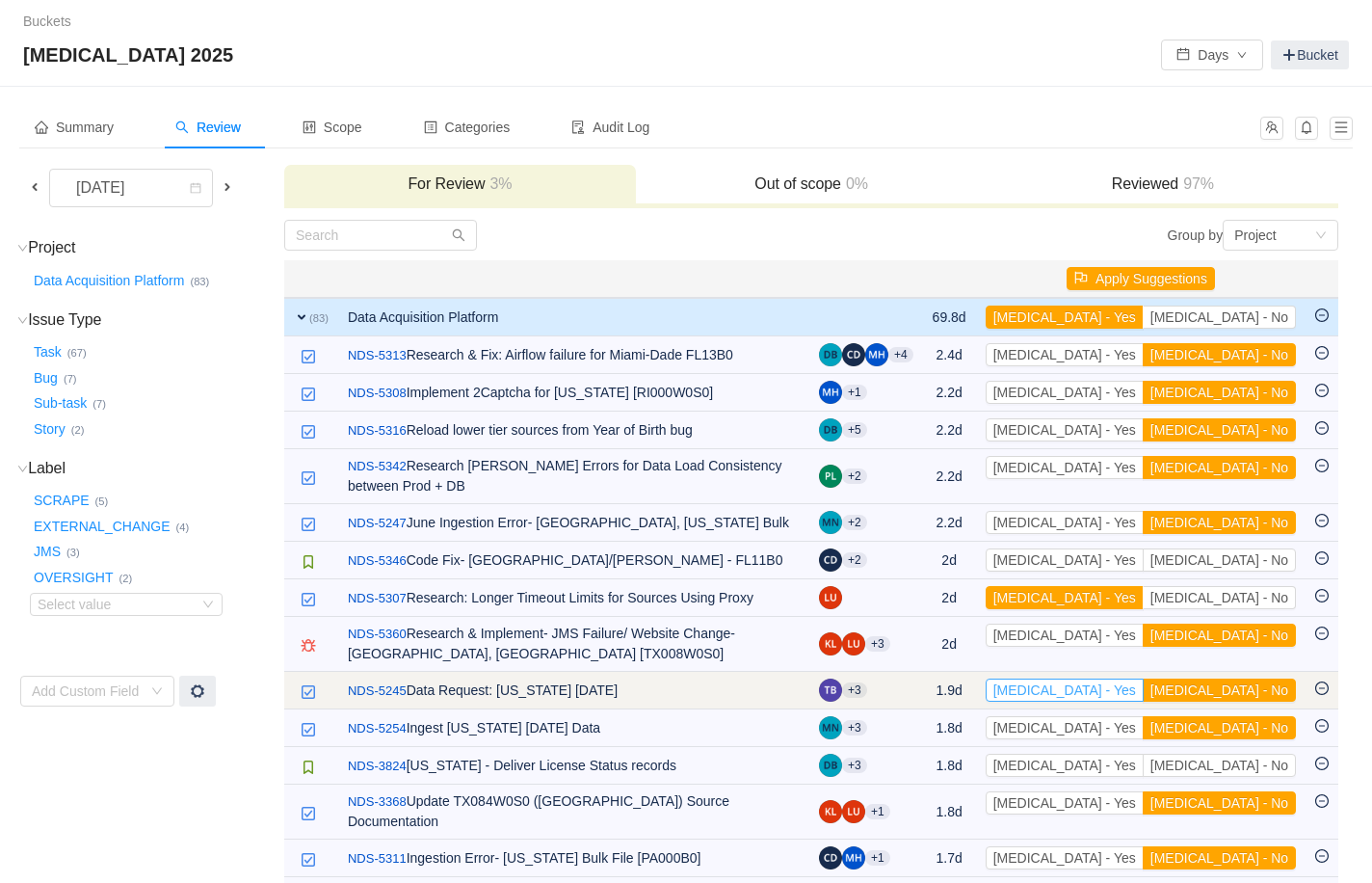
scroll to position [0, 0]
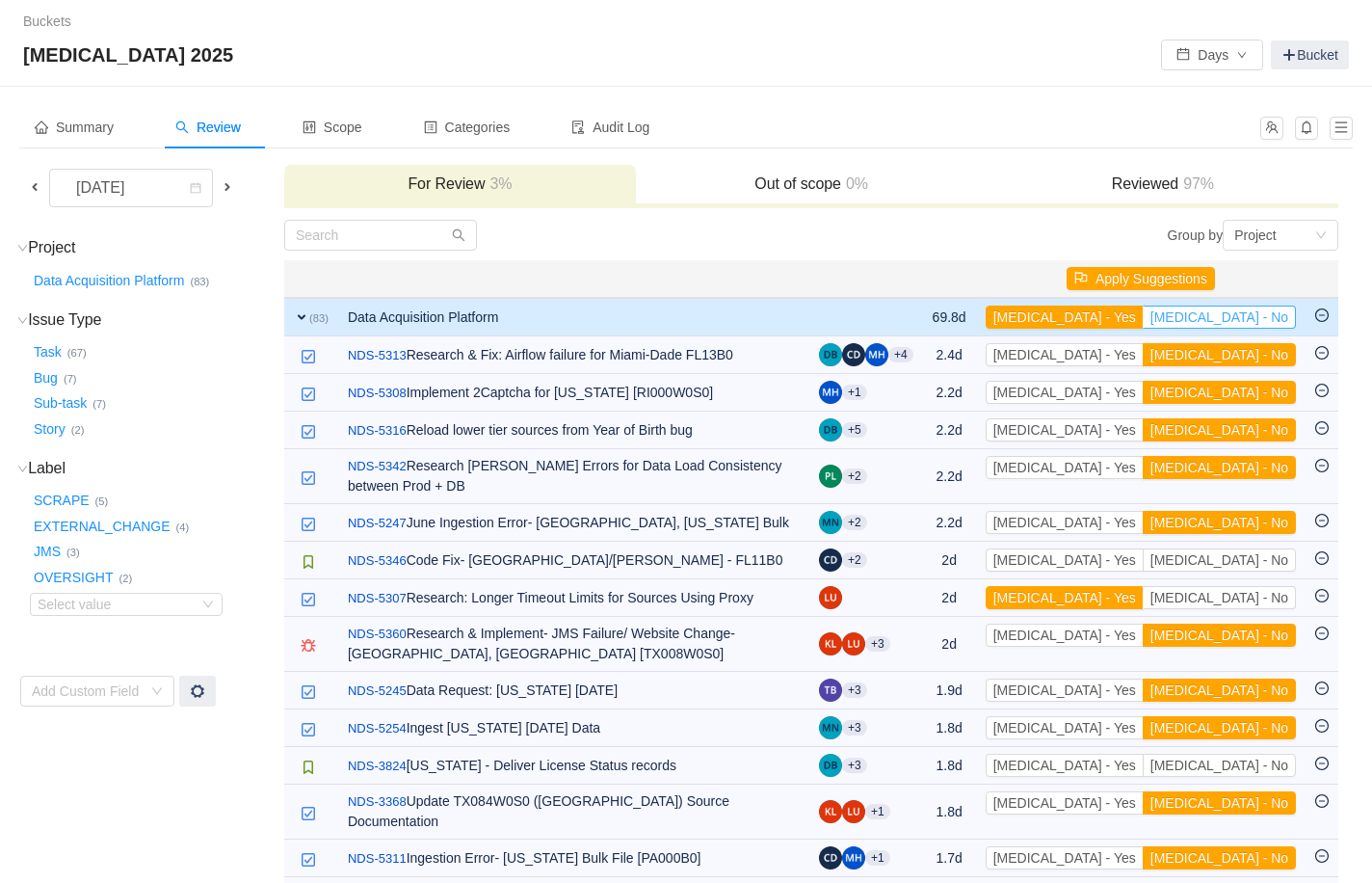
click at [993, 313] on button "[MEDICAL_DATA] - No" at bounding box center [1219, 316] width 153 height 23
